Goal: Transaction & Acquisition: Register for event/course

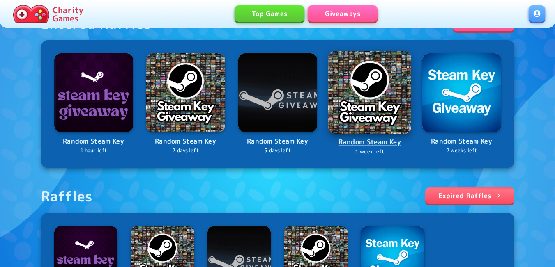
scroll to position [251, 0]
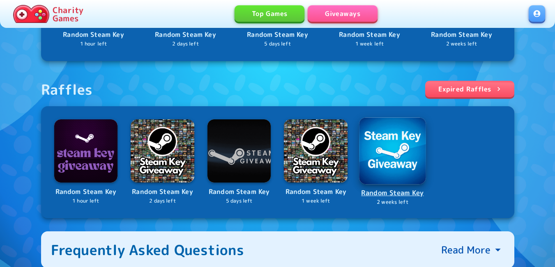
click at [388, 154] on img at bounding box center [392, 150] width 67 height 67
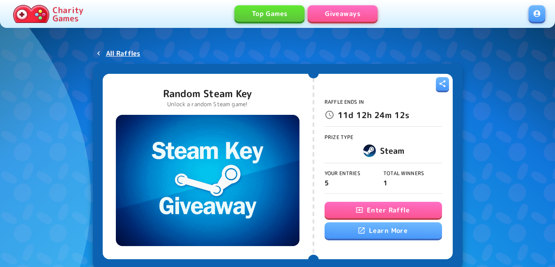
click at [371, 215] on button "Enter Raffle" at bounding box center [382, 210] width 117 height 16
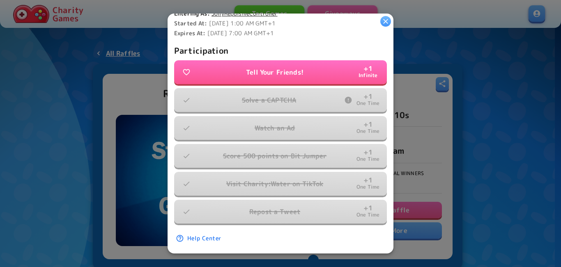
scroll to position [254, 0]
